Goal: Check status

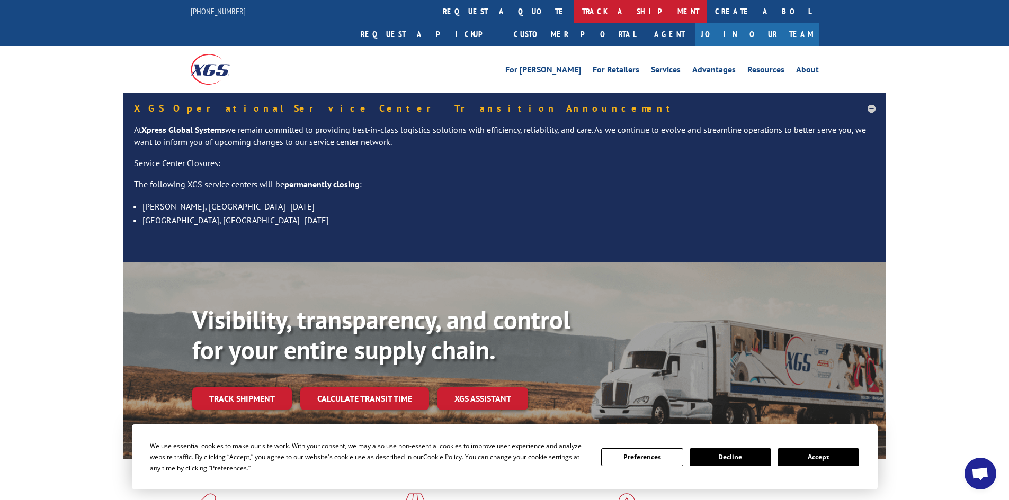
click at [574, 8] on link "track a shipment" at bounding box center [640, 11] width 133 height 23
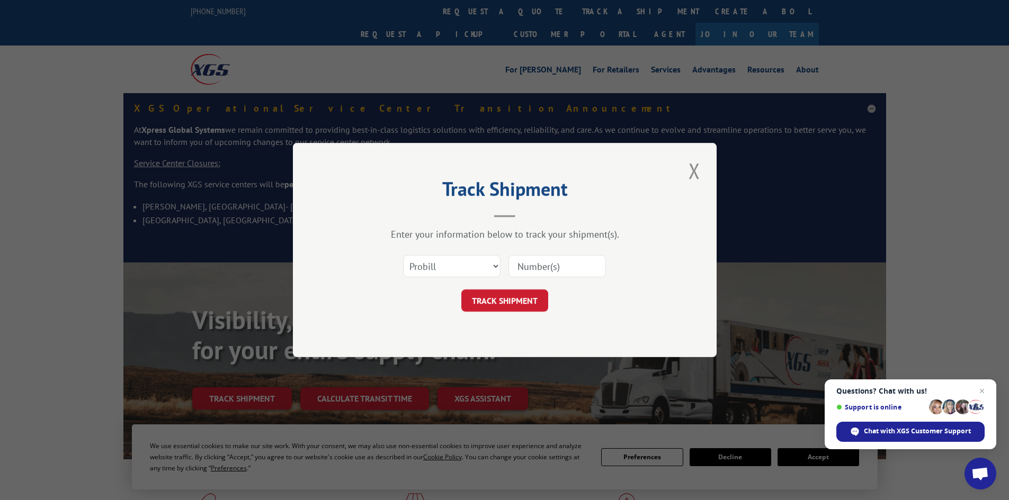
click at [535, 266] on input at bounding box center [556, 266] width 97 height 22
type input "5959223"
click button "TRACK SHIPMENT" at bounding box center [504, 301] width 87 height 22
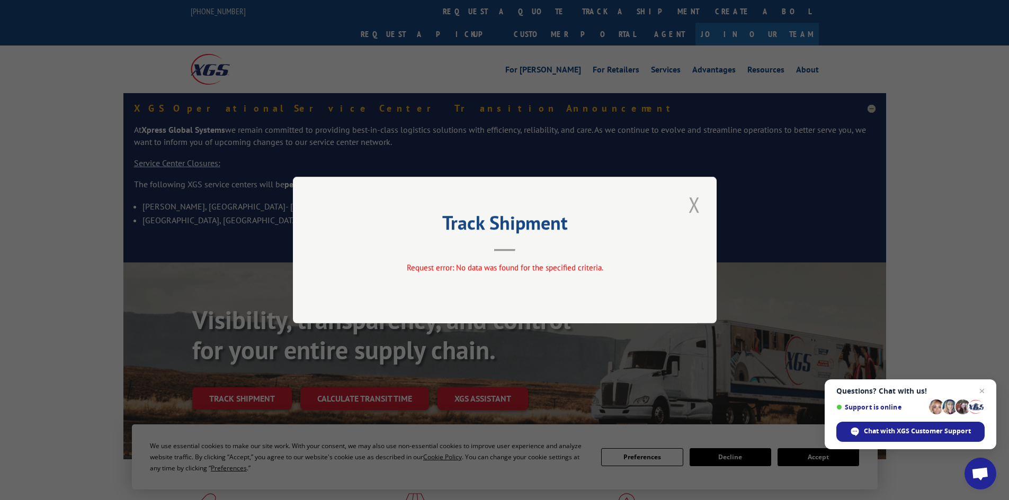
click at [696, 202] on button "Close modal" at bounding box center [694, 204] width 18 height 29
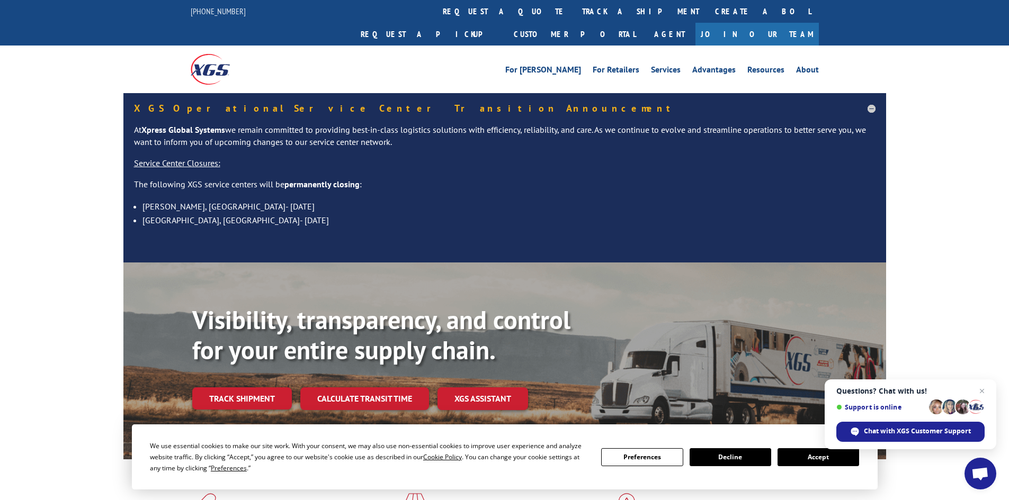
click at [574, 9] on link "track a shipment" at bounding box center [640, 11] width 133 height 23
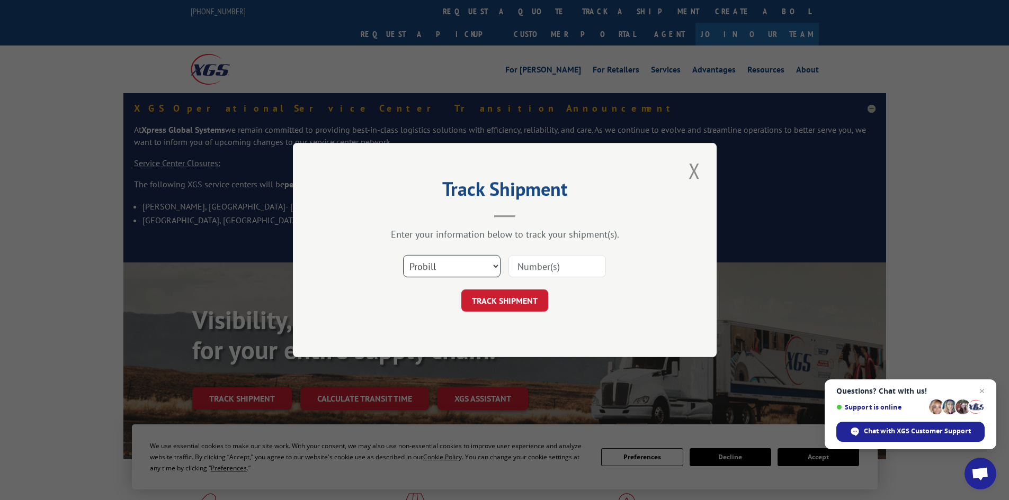
click at [436, 270] on select "Select category... Probill BOL PO" at bounding box center [451, 266] width 97 height 22
select select "bol"
click at [403, 255] on select "Select category... Probill BOL PO" at bounding box center [451, 266] width 97 height 22
click at [576, 266] on input at bounding box center [556, 266] width 97 height 22
type input "5959223"
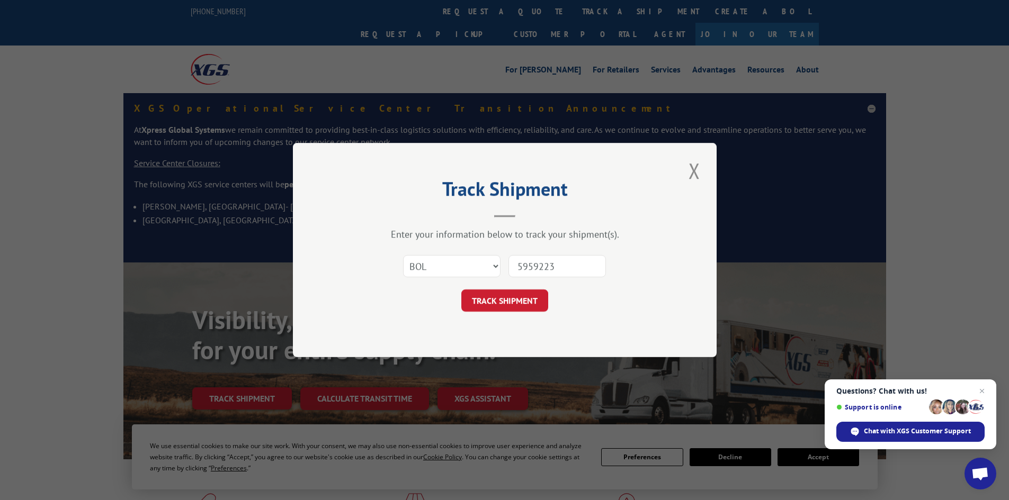
click at [461, 290] on button "TRACK SHIPMENT" at bounding box center [504, 301] width 87 height 22
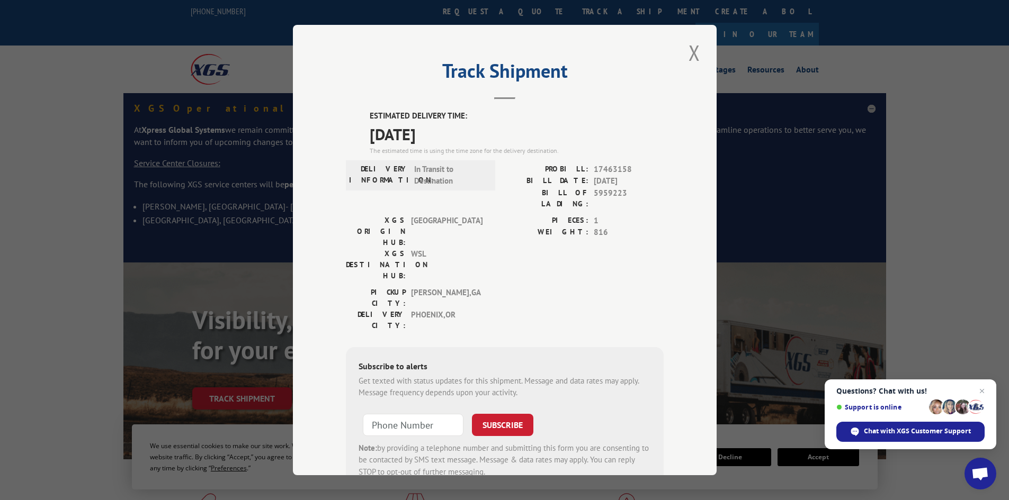
drag, startPoint x: 668, startPoint y: 276, endPoint x: 530, endPoint y: 255, distance: 139.8
click at [530, 287] on div "PICKUP CITY: [GEOGRAPHIC_DATA] , [GEOGRAPHIC_DATA]: [GEOGRAPHIC_DATA] , [GEOGRA…" at bounding box center [505, 312] width 318 height 50
drag, startPoint x: 337, startPoint y: 70, endPoint x: 677, endPoint y: 455, distance: 513.6
click at [677, 455] on div "Track Shipment ESTIMATED DELIVERY TIME: [DATE] The estimated time is using the …" at bounding box center [505, 250] width 424 height 451
copy div "Track Shipment ESTIMATED DELIVERY TIME: [DATE] The estimated time is using the …"
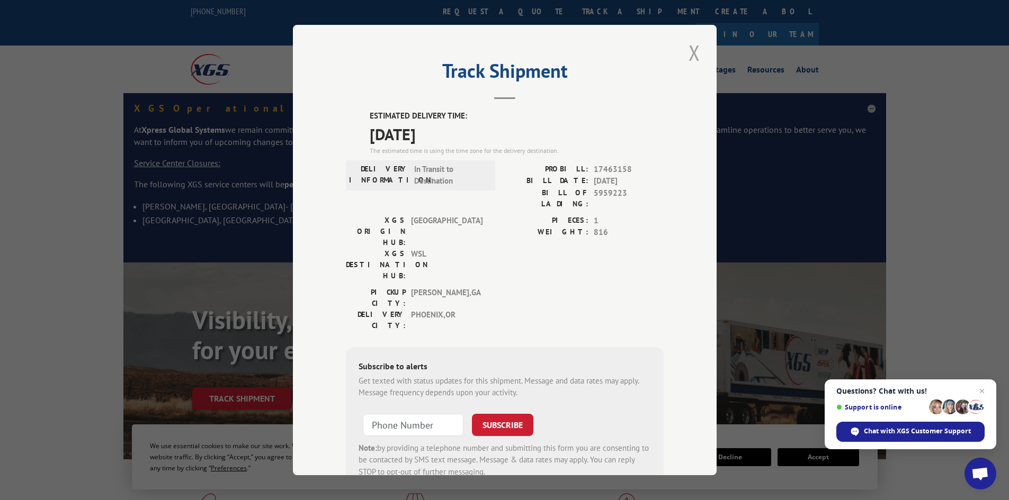
click at [692, 50] on button "Close modal" at bounding box center [694, 52] width 18 height 29
